Goal: Task Accomplishment & Management: Use online tool/utility

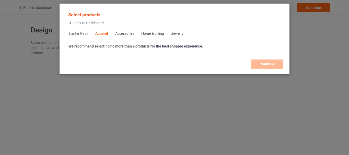
click at [207, 46] on div "We recommend selecting no more than 9 products for the best shopper experience." at bounding box center [175, 46] width 215 height 5
click at [206, 46] on div "We recommend selecting no more than 9 products for the best shopper experience." at bounding box center [175, 46] width 215 height 5
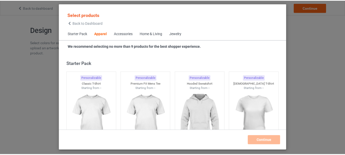
scroll to position [190, 0]
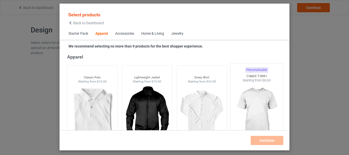
click at [261, 100] on img at bounding box center [257, 113] width 48 height 60
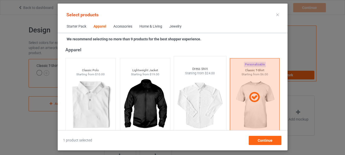
click at [186, 86] on img at bounding box center [200, 106] width 48 height 60
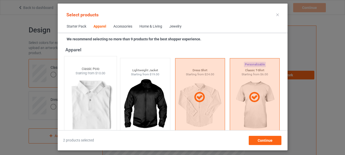
click at [95, 94] on img at bounding box center [90, 106] width 48 height 60
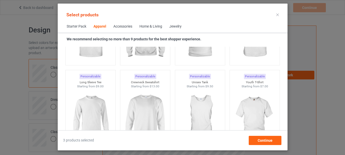
scroll to position [284, 0]
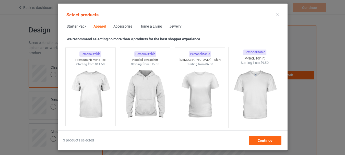
click at [258, 101] on img at bounding box center [255, 95] width 48 height 60
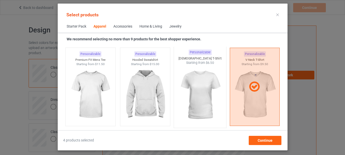
click at [216, 94] on img at bounding box center [200, 95] width 48 height 60
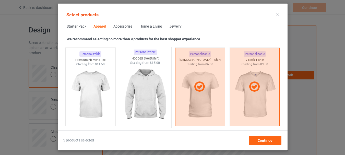
click at [145, 84] on img at bounding box center [145, 95] width 48 height 60
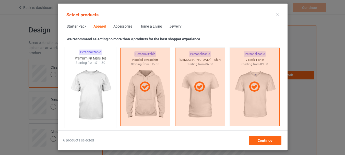
click at [98, 89] on img at bounding box center [90, 95] width 48 height 60
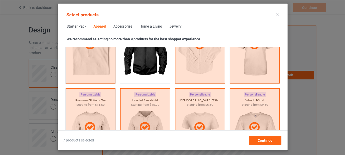
scroll to position [770, 0]
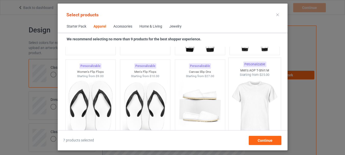
click at [249, 102] on img at bounding box center [255, 107] width 48 height 60
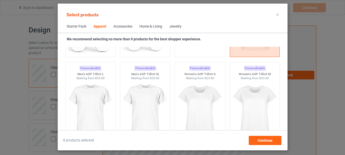
scroll to position [871, 0]
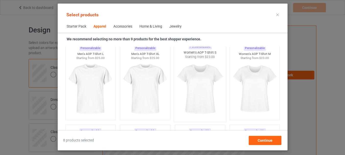
click at [253, 74] on img at bounding box center [255, 88] width 46 height 57
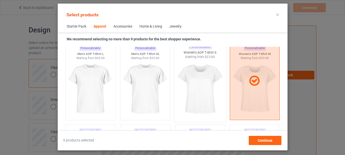
click at [205, 78] on img at bounding box center [200, 89] width 48 height 60
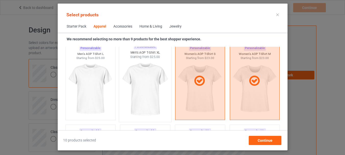
click at [143, 74] on img at bounding box center [145, 89] width 48 height 60
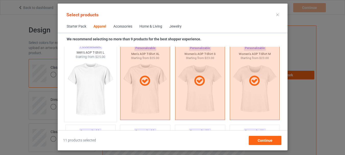
click at [100, 79] on img at bounding box center [90, 89] width 48 height 60
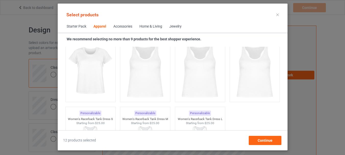
scroll to position [993, 0]
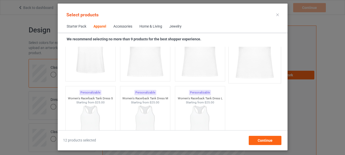
click at [246, 49] on img at bounding box center [255, 50] width 48 height 60
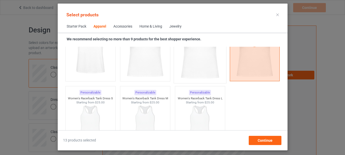
click at [187, 57] on img at bounding box center [200, 50] width 48 height 60
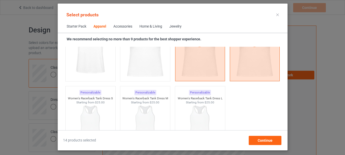
scroll to position [912, 0]
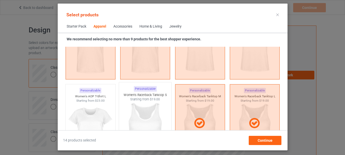
click at [148, 114] on img at bounding box center [145, 132] width 48 height 60
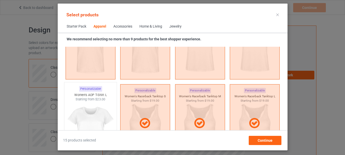
click at [97, 112] on img at bounding box center [90, 132] width 48 height 60
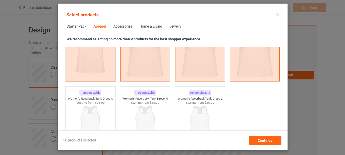
scroll to position [1013, 0]
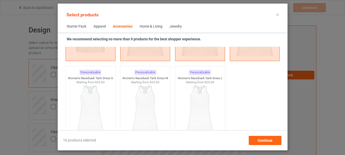
scroll to position [1155, 0]
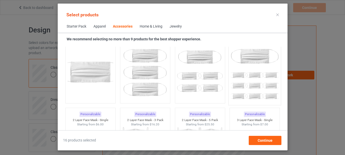
click at [257, 58] on img at bounding box center [255, 72] width 48 height 60
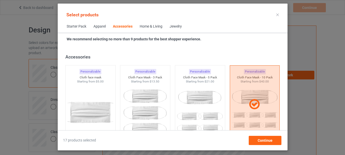
scroll to position [1256, 0]
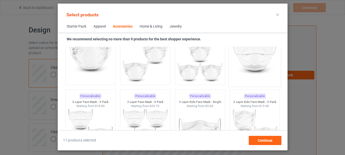
click at [262, 64] on img at bounding box center [255, 54] width 48 height 60
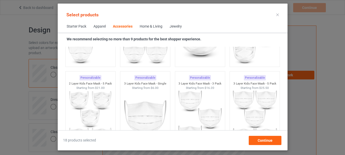
scroll to position [1398, 0]
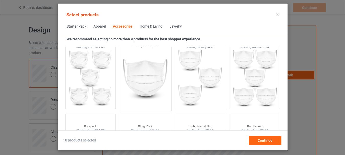
click at [152, 75] on img at bounding box center [145, 78] width 48 height 60
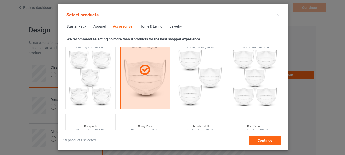
scroll to position [1540, 0]
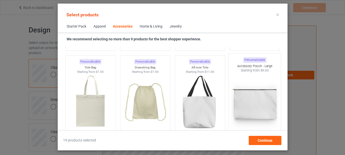
click at [248, 108] on img at bounding box center [255, 103] width 48 height 60
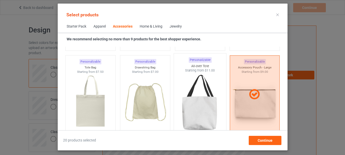
click at [199, 103] on img at bounding box center [200, 103] width 48 height 60
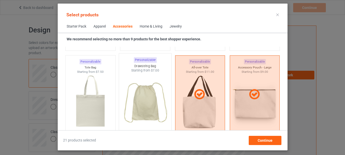
click at [155, 94] on img at bounding box center [145, 103] width 48 height 60
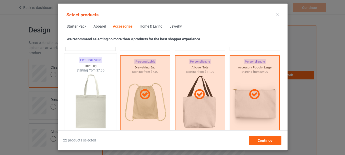
click at [95, 90] on img at bounding box center [90, 103] width 48 height 60
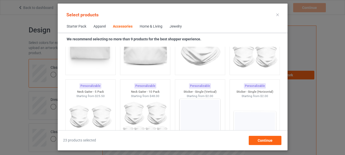
scroll to position [1621, 0]
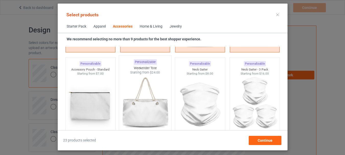
click at [159, 104] on img at bounding box center [145, 105] width 48 height 60
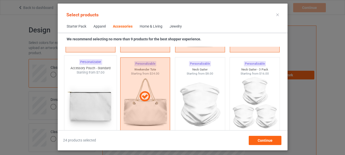
click at [82, 109] on img at bounding box center [90, 105] width 48 height 60
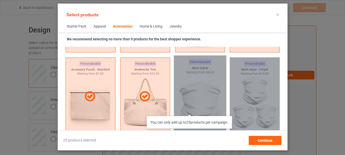
click at [190, 111] on div "You can only add up to 25 products per campaign." at bounding box center [200, 96] width 52 height 82
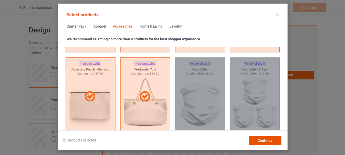
click at [269, 139] on span "Continue" at bounding box center [264, 140] width 15 height 4
